Goal: Task Accomplishment & Management: Use online tool/utility

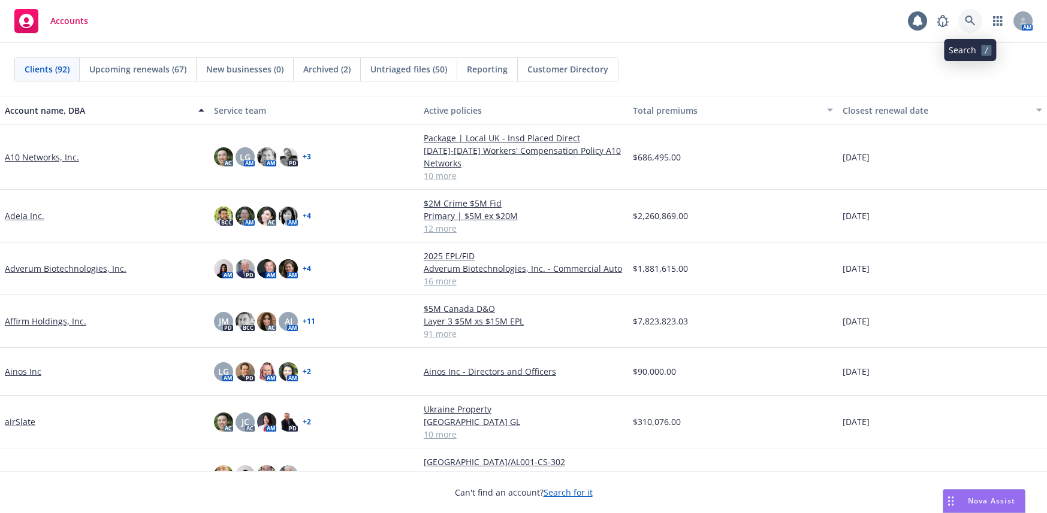
click at [970, 19] on icon at bounding box center [969, 21] width 11 height 11
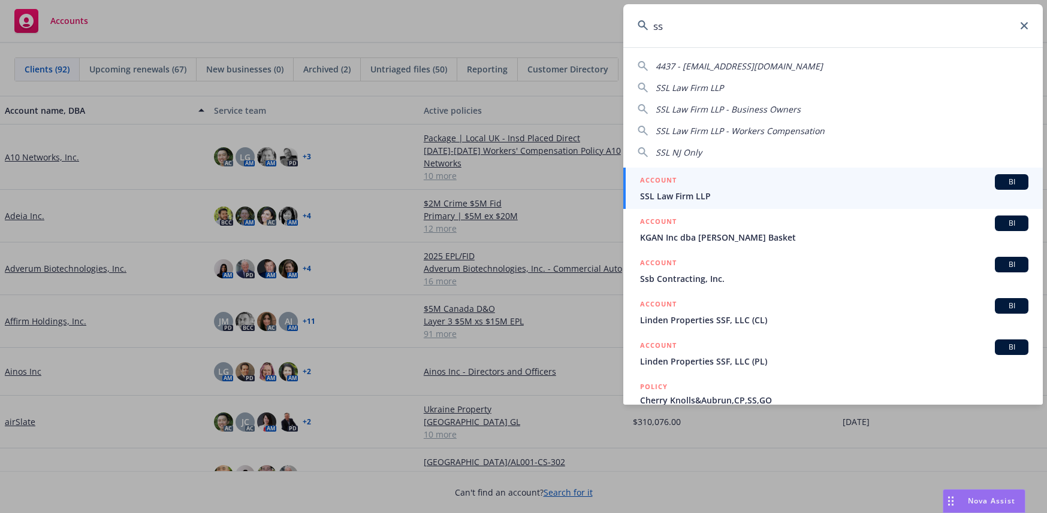
type input "s"
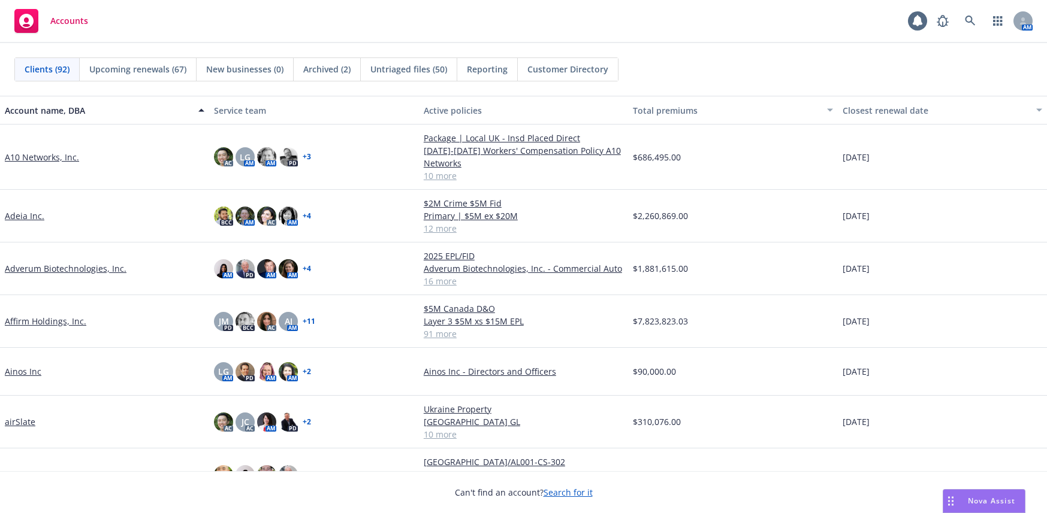
click at [418, 69] on span "Untriaged files (50)" at bounding box center [408, 69] width 77 height 13
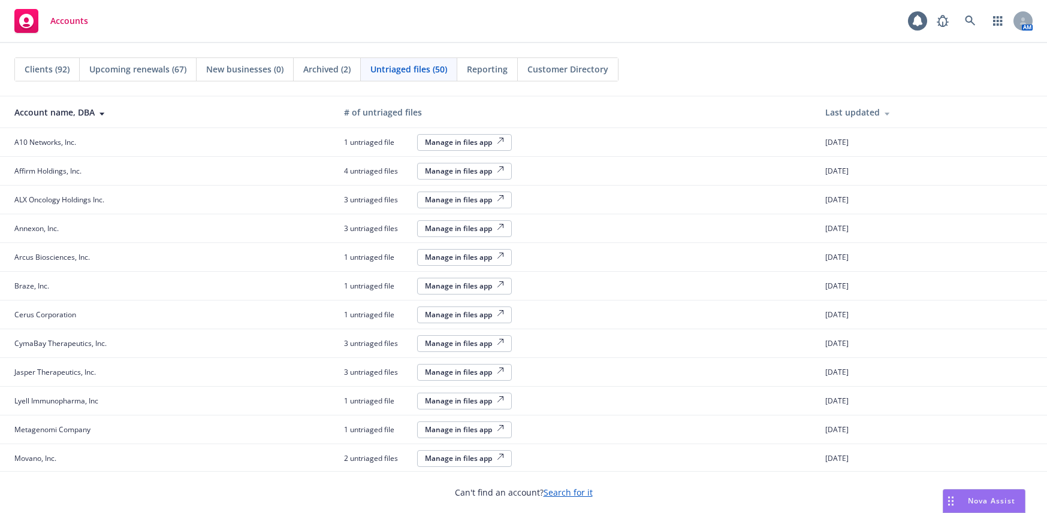
click at [464, 433] on div "Manage in files app" at bounding box center [464, 430] width 79 height 10
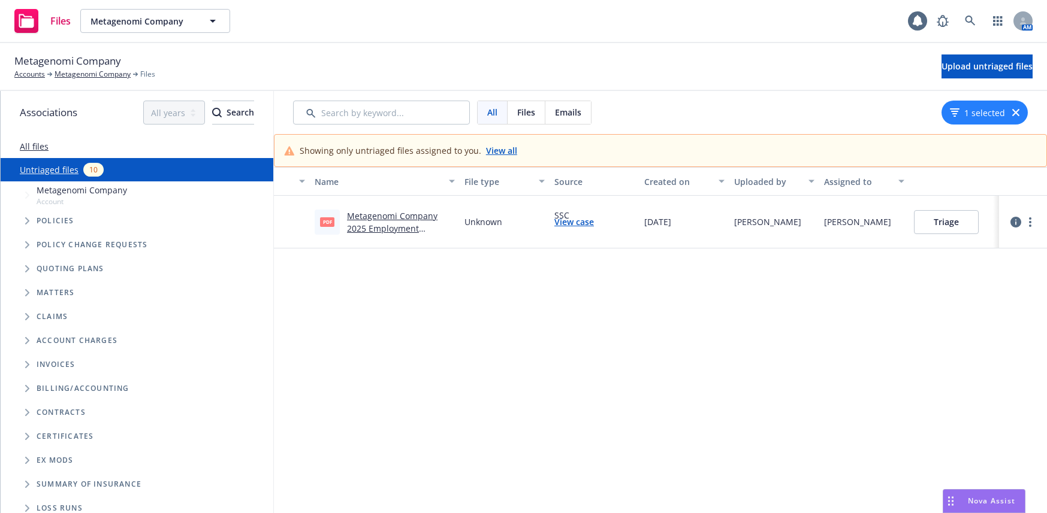
click at [320, 220] on span "pdf" at bounding box center [327, 221] width 14 height 9
click at [385, 231] on link "Metagenomi Company 2025 Employment Practices Liability-Policy.pdf" at bounding box center [392, 234] width 90 height 49
click at [942, 224] on button "Triage" at bounding box center [946, 222] width 65 height 24
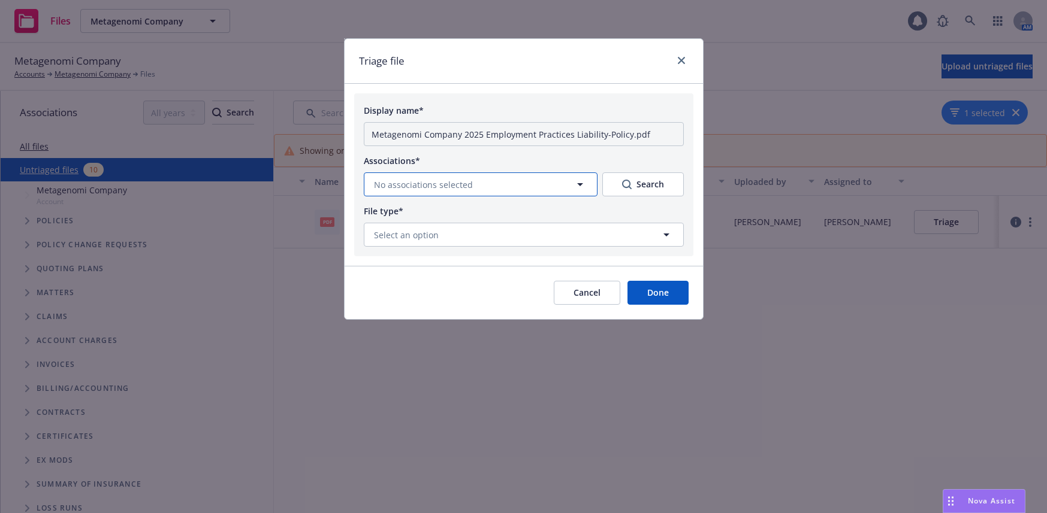
click at [577, 184] on icon "button" at bounding box center [580, 184] width 14 height 14
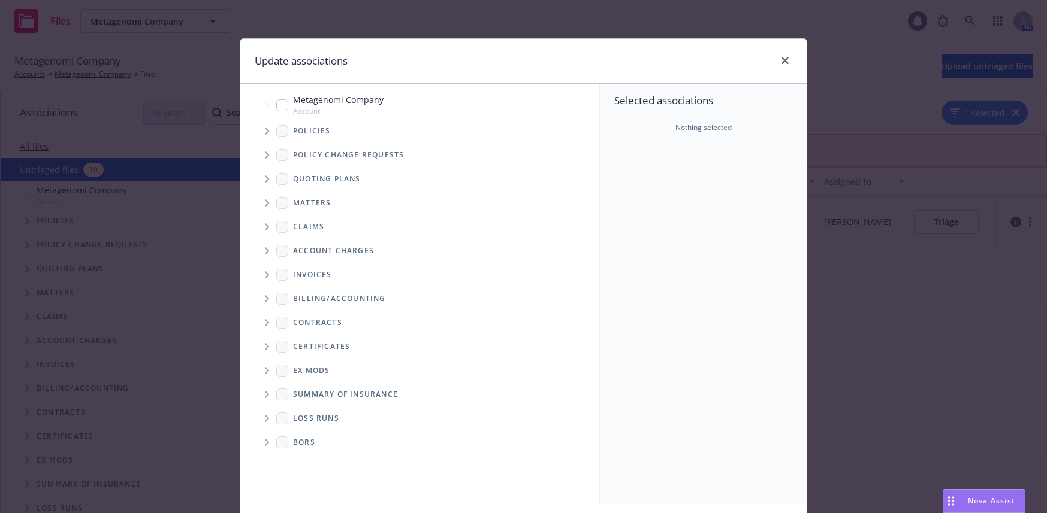
click at [265, 131] on icon "Tree Example" at bounding box center [267, 131] width 5 height 7
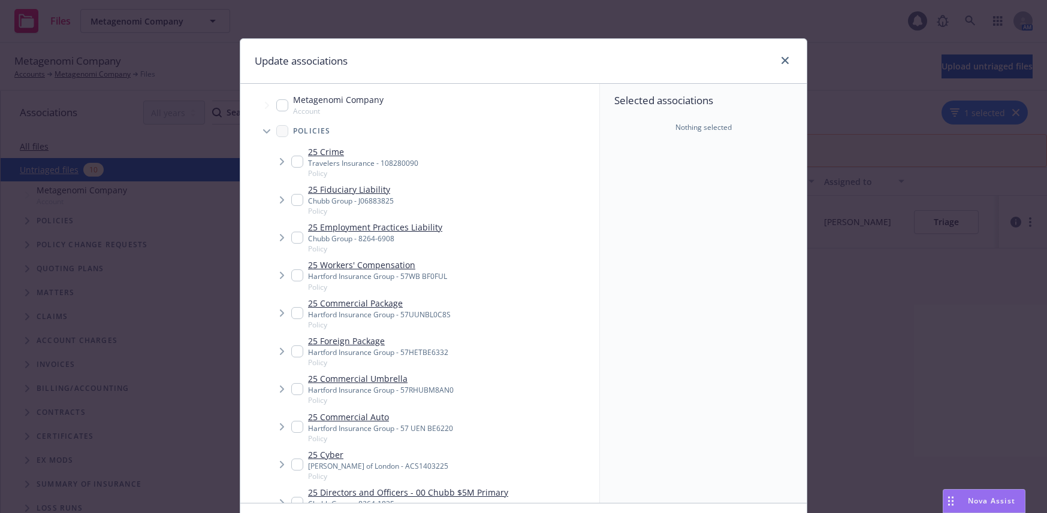
click at [292, 240] on input "Tree Example" at bounding box center [297, 238] width 12 height 12
checkbox input "true"
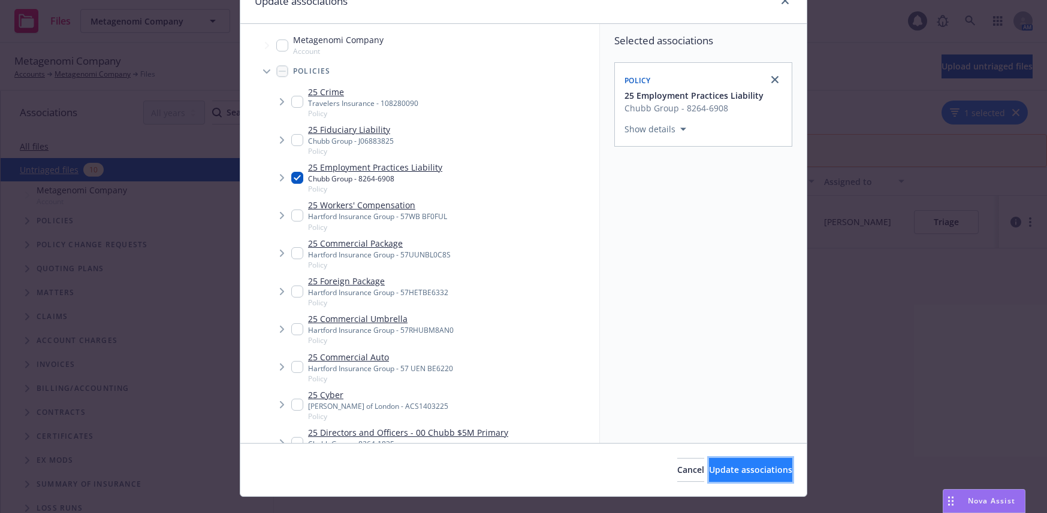
click at [734, 471] on span "Update associations" at bounding box center [750, 469] width 83 height 11
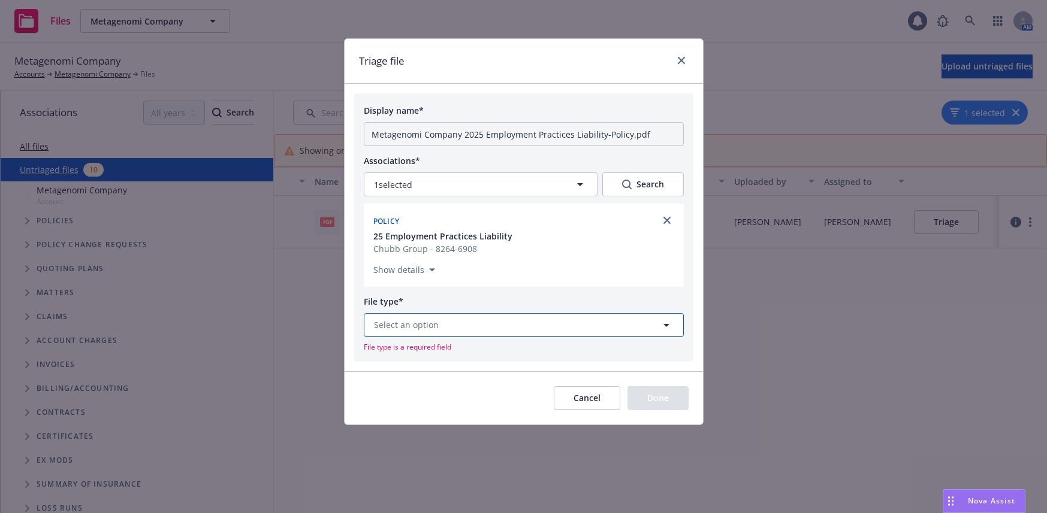
click at [667, 325] on icon "button" at bounding box center [666, 325] width 6 height 3
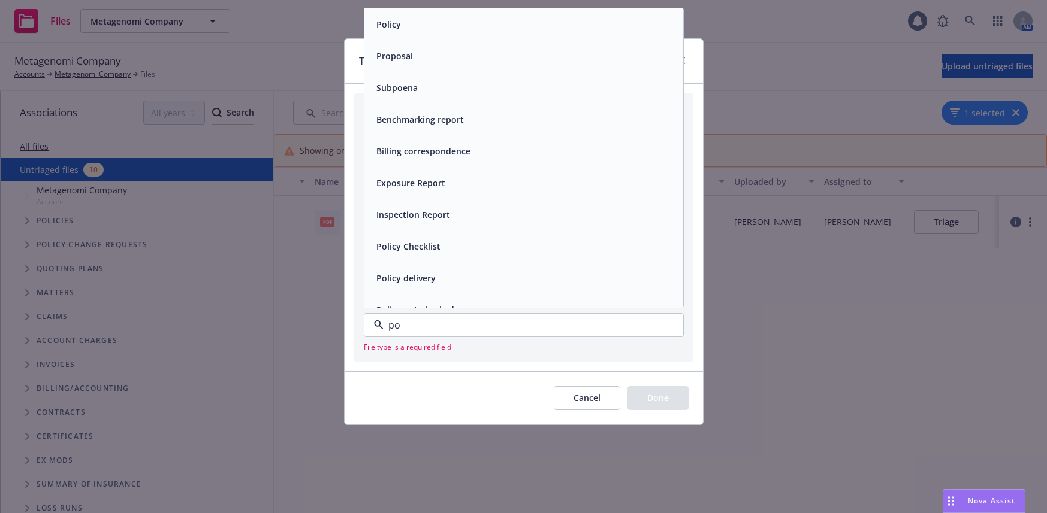
type input "pol"
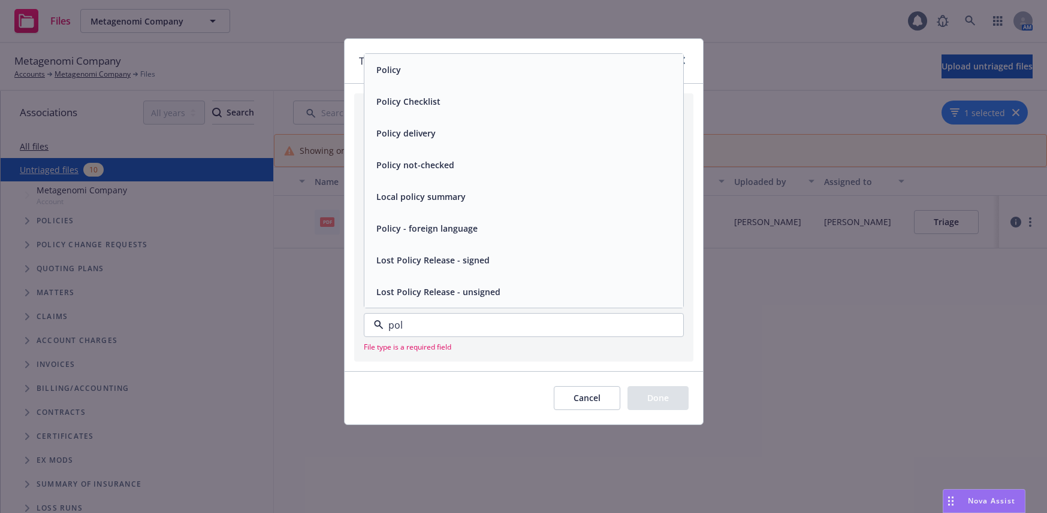
click at [390, 67] on span "Policy" at bounding box center [388, 69] width 25 height 13
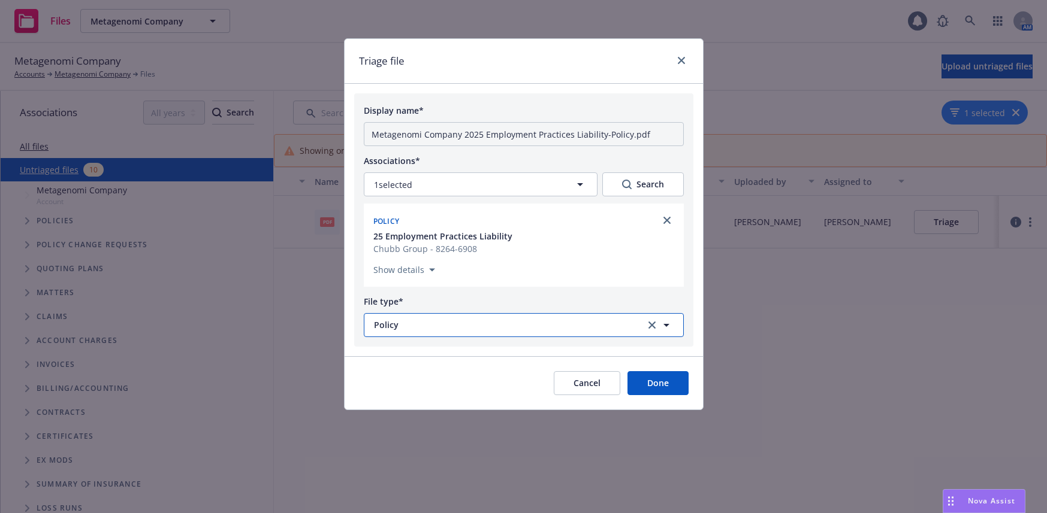
click at [431, 325] on span "Policy" at bounding box center [502, 325] width 256 height 13
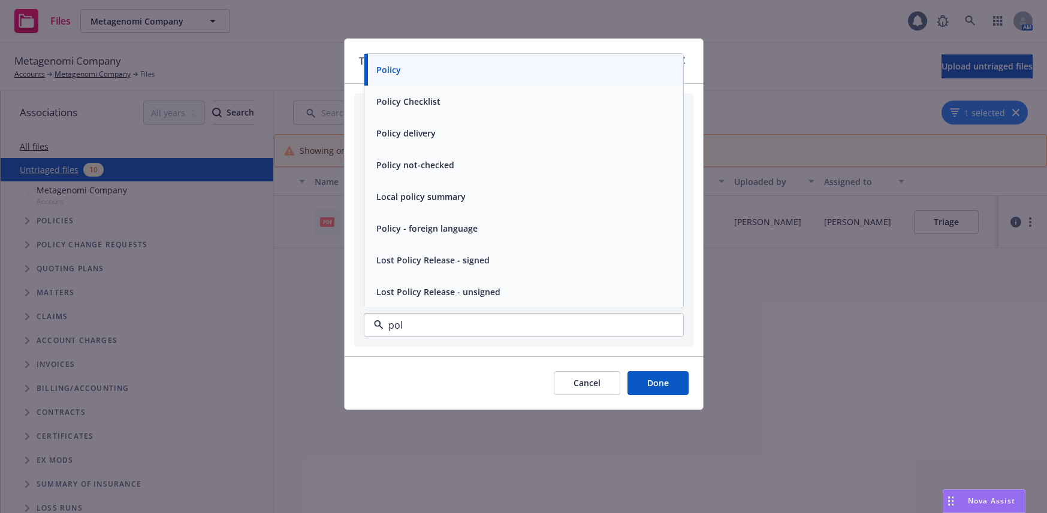
type input "poli"
click at [381, 162] on span "Policy not-checked" at bounding box center [415, 165] width 78 height 13
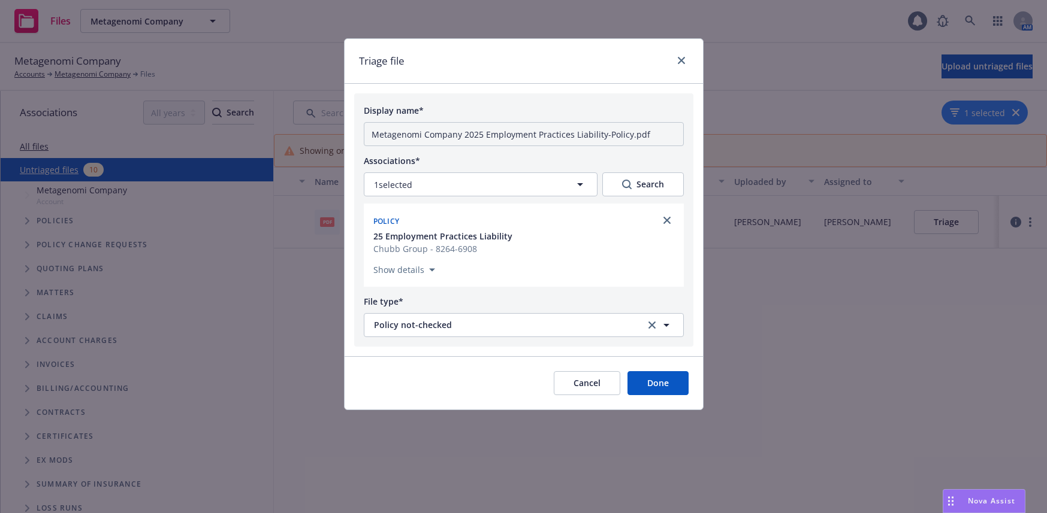
click at [658, 382] on button "Done" at bounding box center [657, 383] width 61 height 24
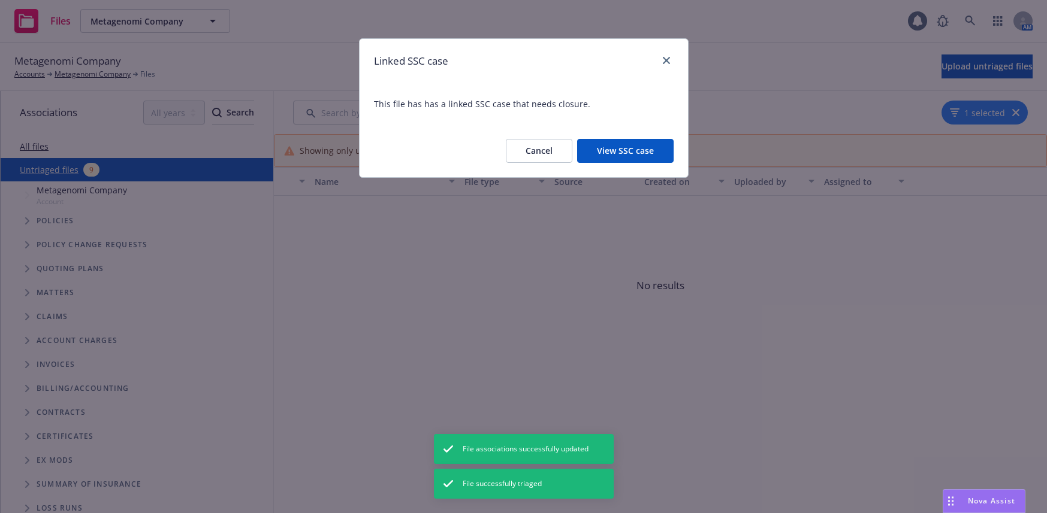
click at [637, 152] on button "View SSC case" at bounding box center [625, 151] width 96 height 24
